Goal: Obtain resource: Obtain resource

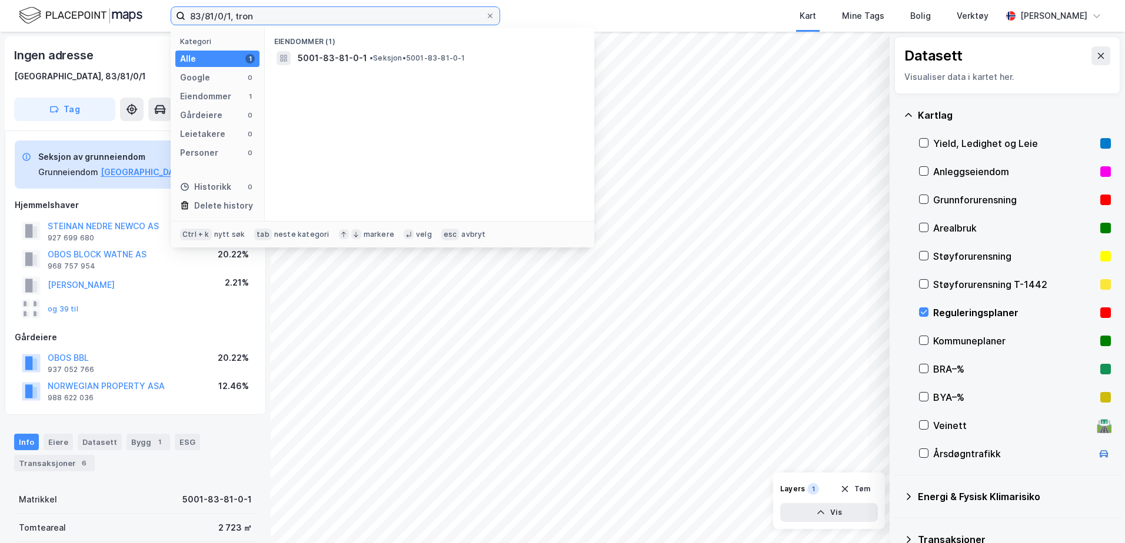
drag, startPoint x: 279, startPoint y: 16, endPoint x: 208, endPoint y: 18, distance: 71.2
click at [208, 18] on input "83/81/0/1, tron" at bounding box center [335, 16] width 300 height 18
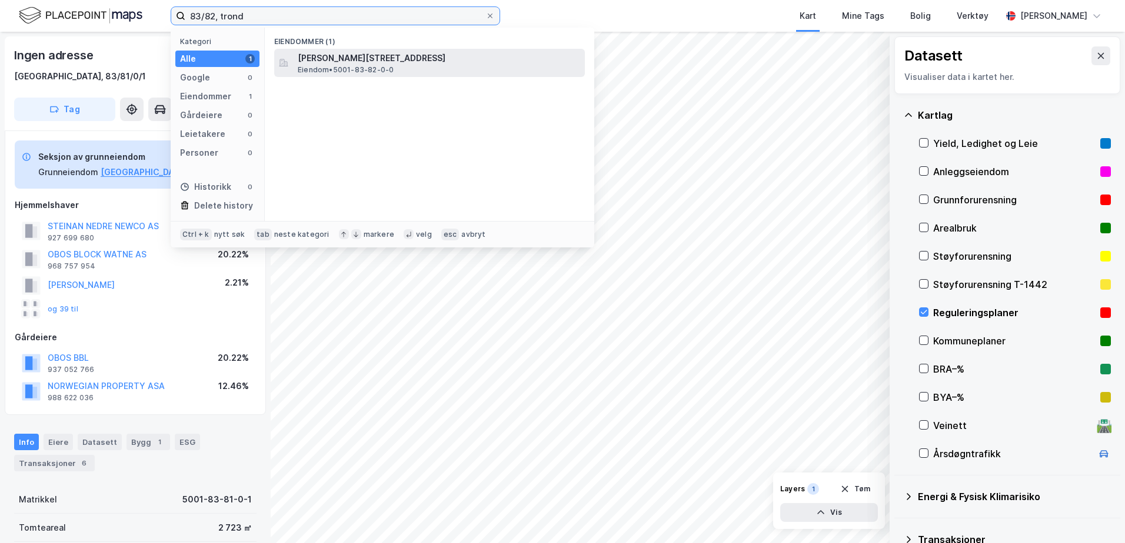
type input "83/82, trond"
click at [326, 52] on span "[PERSON_NAME][STREET_ADDRESS]" at bounding box center [439, 58] width 282 height 14
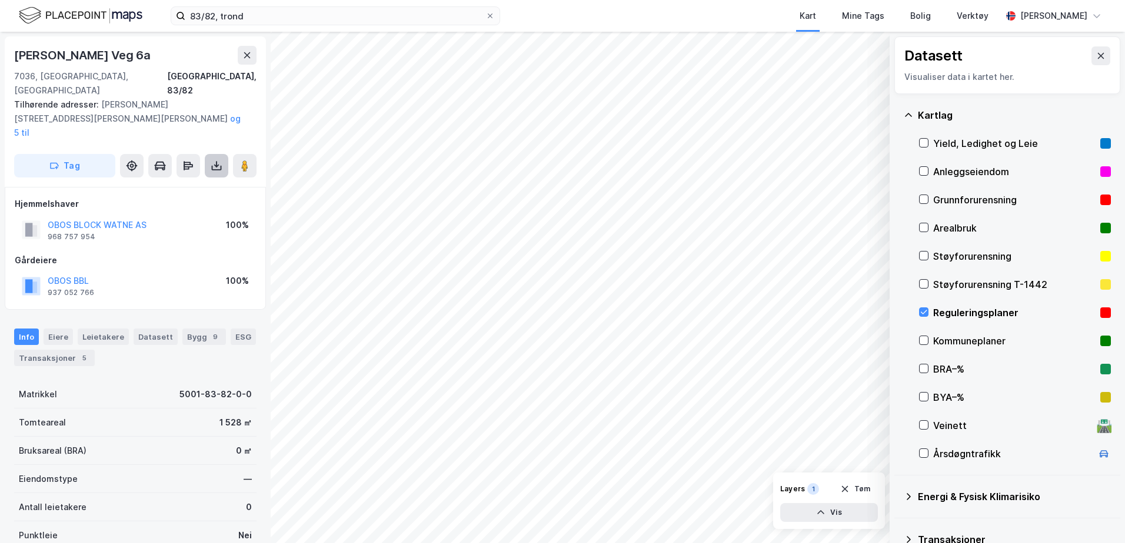
click at [215, 165] on icon at bounding box center [217, 167] width 10 height 5
click at [179, 185] on div "Last ned grunnbok" at bounding box center [158, 189] width 68 height 9
